Goal: Complete application form

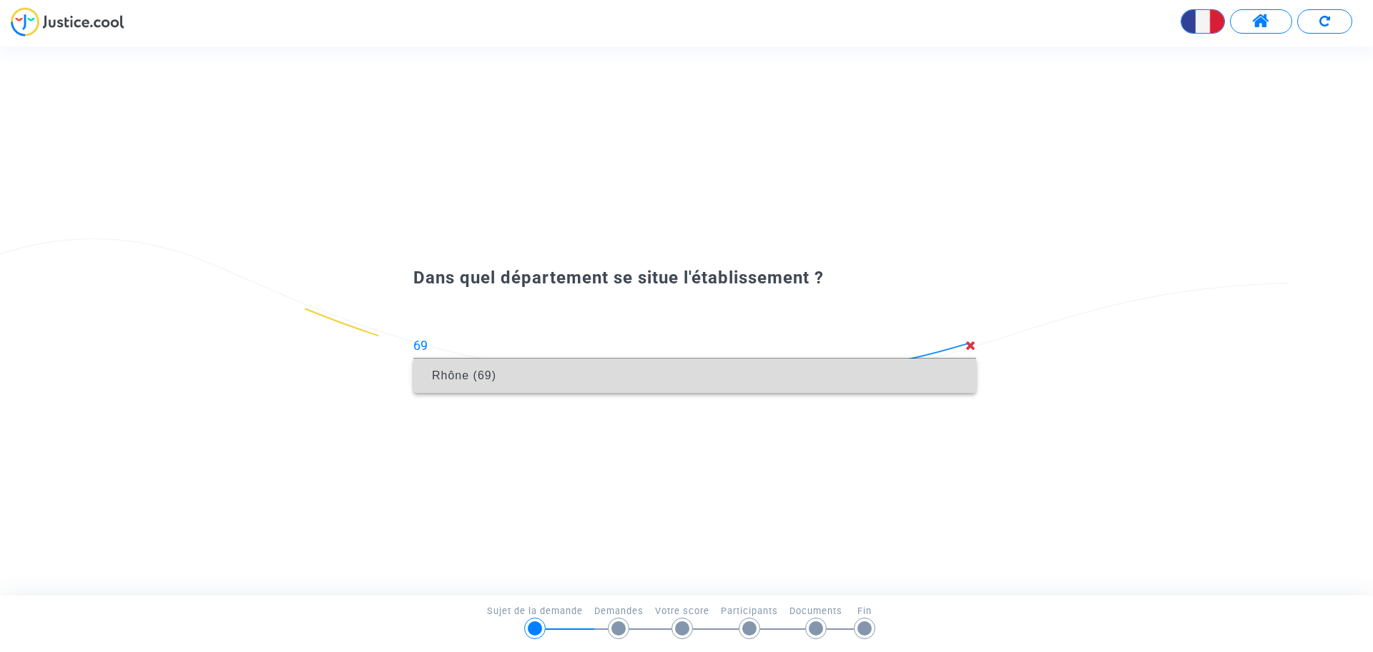
click at [471, 379] on span "Rhône (69)" at bounding box center [464, 375] width 64 height 12
type input "Rhône (69)"
